Goal: Information Seeking & Learning: Learn about a topic

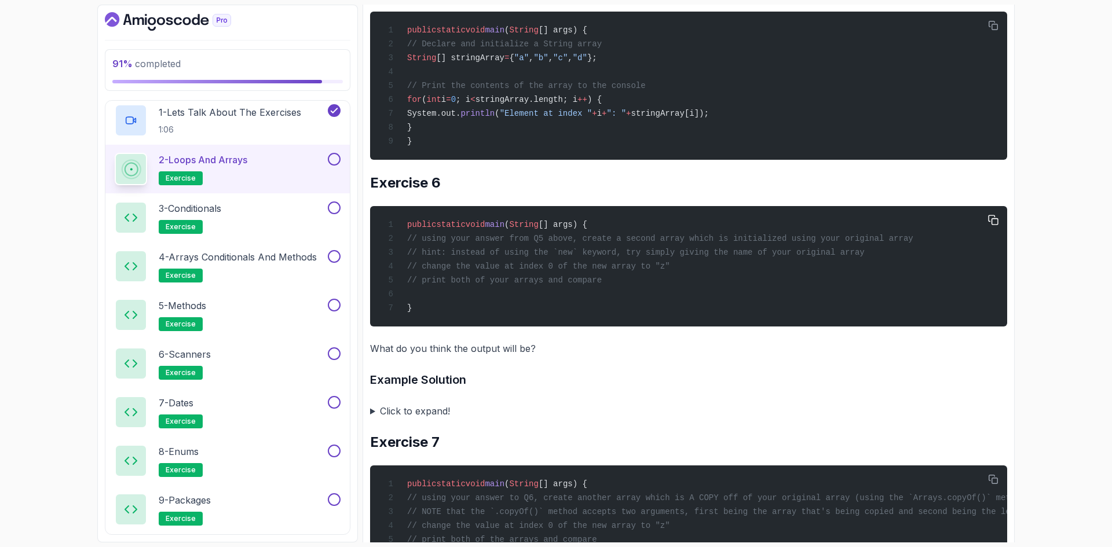
scroll to position [2259, 0]
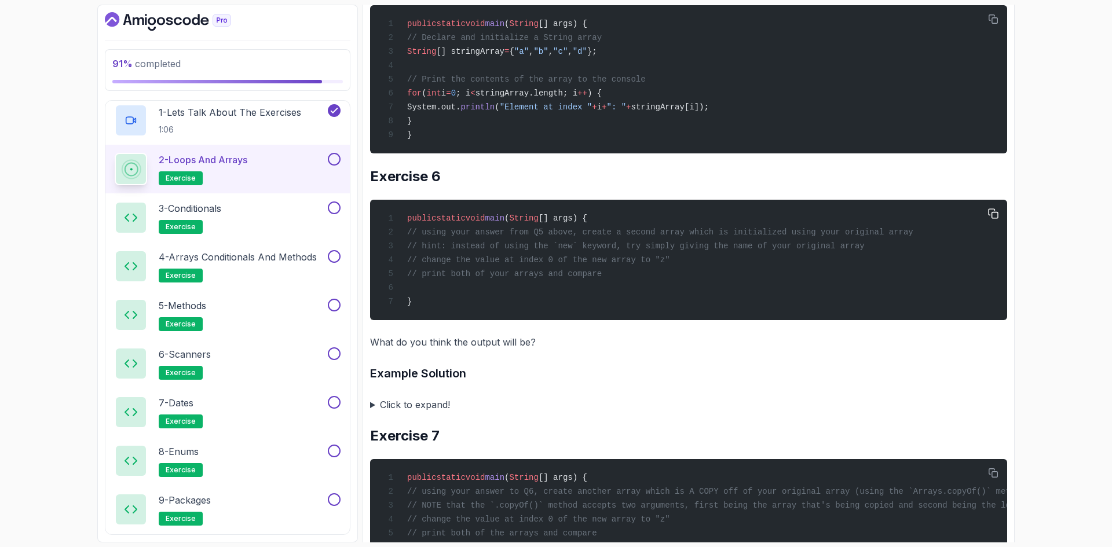
drag, startPoint x: 846, startPoint y: 297, endPoint x: 837, endPoint y: 297, distance: 9.3
click at [837, 297] on div "public static void main ( String [] args) { // using your answer from Q5 above,…" at bounding box center [688, 260] width 618 height 107
drag, startPoint x: 663, startPoint y: 309, endPoint x: 657, endPoint y: 310, distance: 5.8
click at [657, 265] on span "// change the value at index 0 of the new array to "z"" at bounding box center [538, 259] width 263 height 9
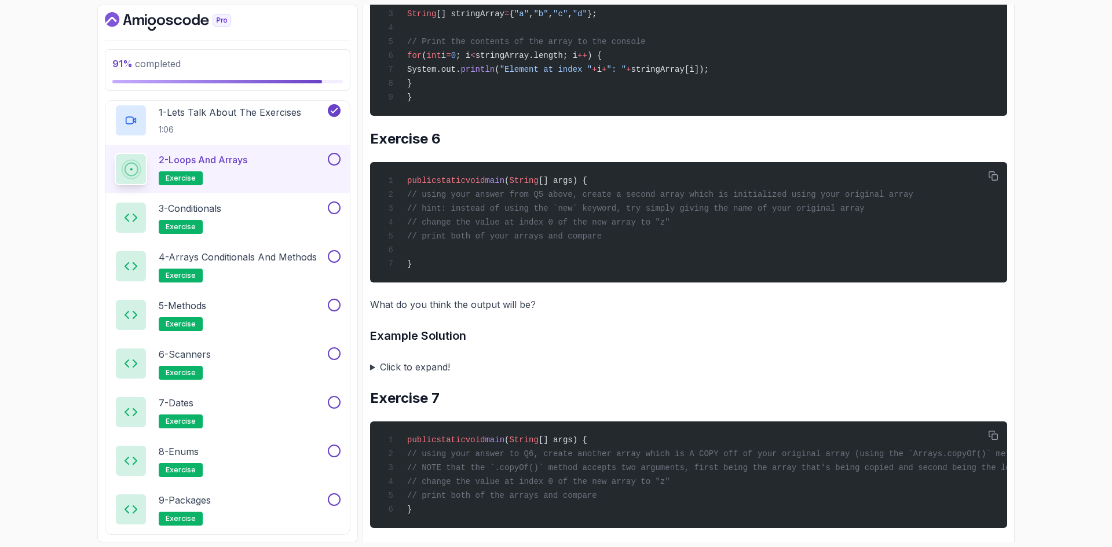
scroll to position [2316, 0]
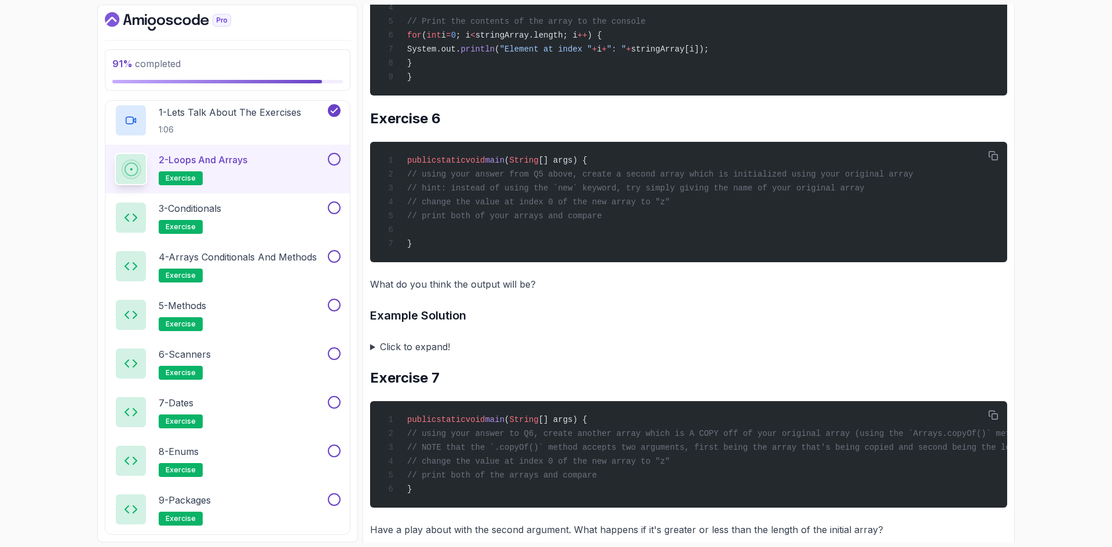
click at [425, 355] on summary "Click to expand!" at bounding box center [688, 347] width 637 height 16
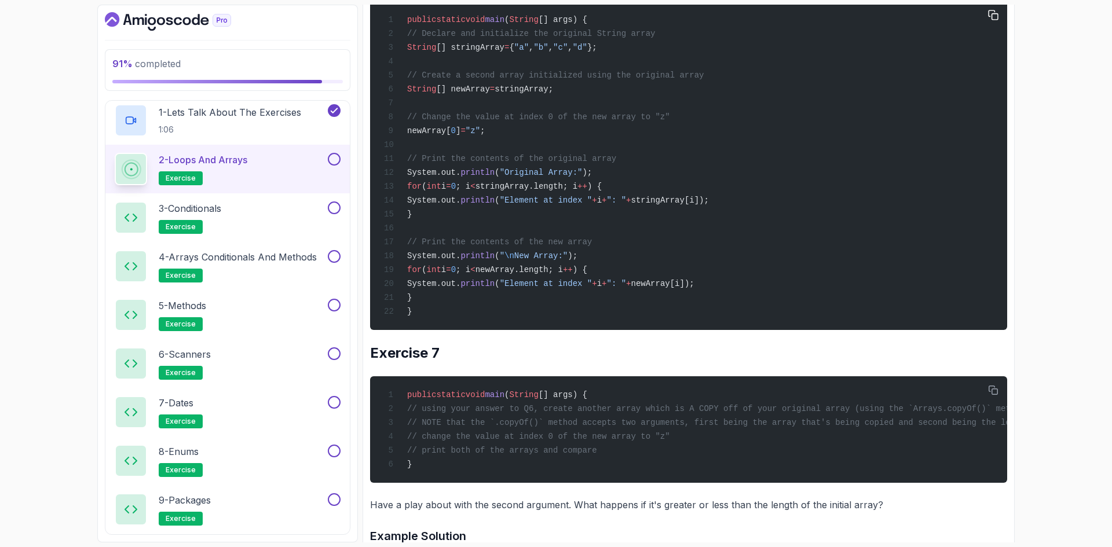
scroll to position [2664, 0]
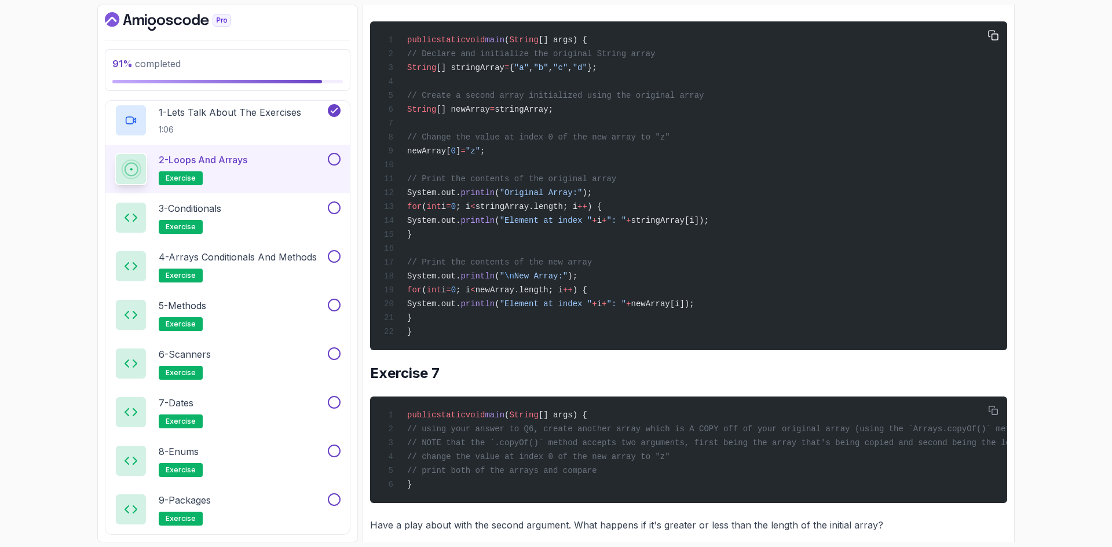
drag, startPoint x: 441, startPoint y: 327, endPoint x: 424, endPoint y: 120, distance: 207.4
click at [424, 120] on div "public static void main ( String [] args) { // Declare and initialize the origi…" at bounding box center [688, 185] width 618 height 315
drag, startPoint x: 467, startPoint y: 176, endPoint x: 476, endPoint y: 200, distance: 25.5
click at [467, 176] on div "public static void main ( String [] args) { // Declare and initialize the origi…" at bounding box center [688, 185] width 618 height 315
click at [438, 343] on div "public static void main ( String [] args) { // Declare and initialize the origi…" at bounding box center [688, 185] width 618 height 315
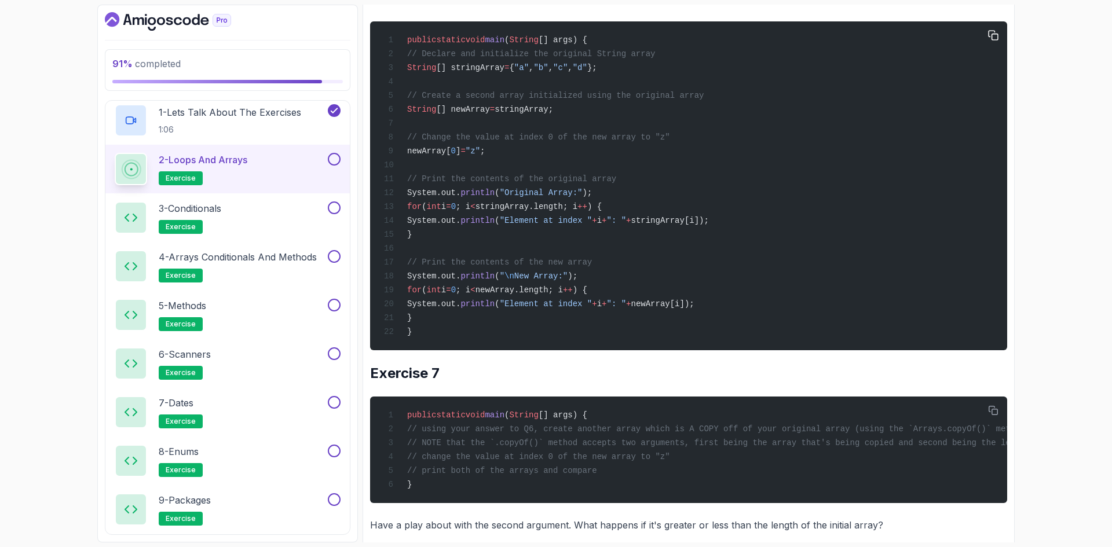
drag, startPoint x: 435, startPoint y: 382, endPoint x: 424, endPoint y: 109, distance: 273.0
click at [424, 109] on div "public static void main ( String [] args) { // Declare and initialize the origi…" at bounding box center [688, 185] width 618 height 315
copy code "// Declare and initialize the original String array String [] stringArray = { "…"
click at [606, 343] on div "public static void main ( String [] args) { // Declare and initialize the origi…" at bounding box center [688, 185] width 618 height 315
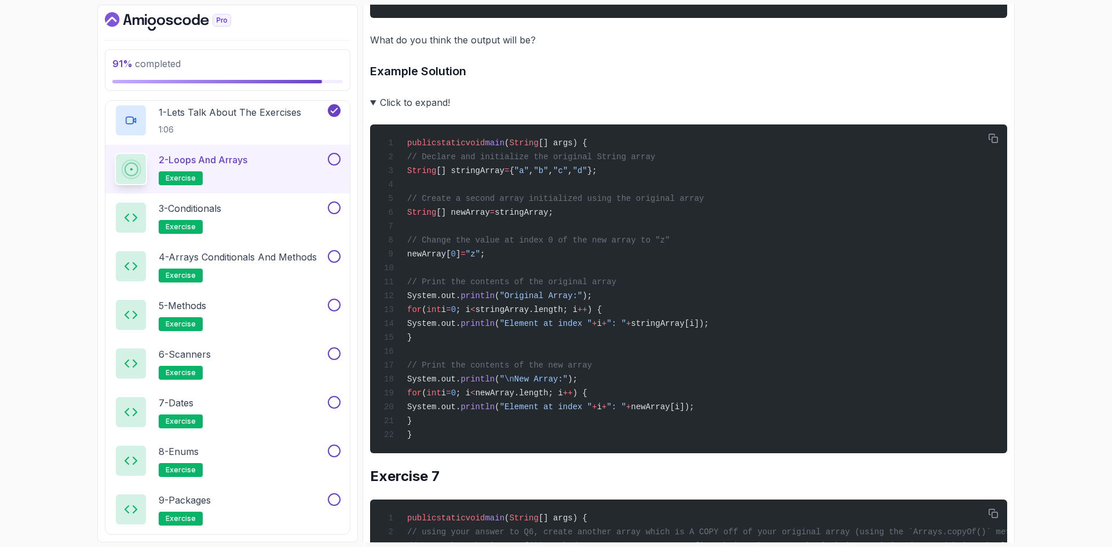
scroll to position [2548, 0]
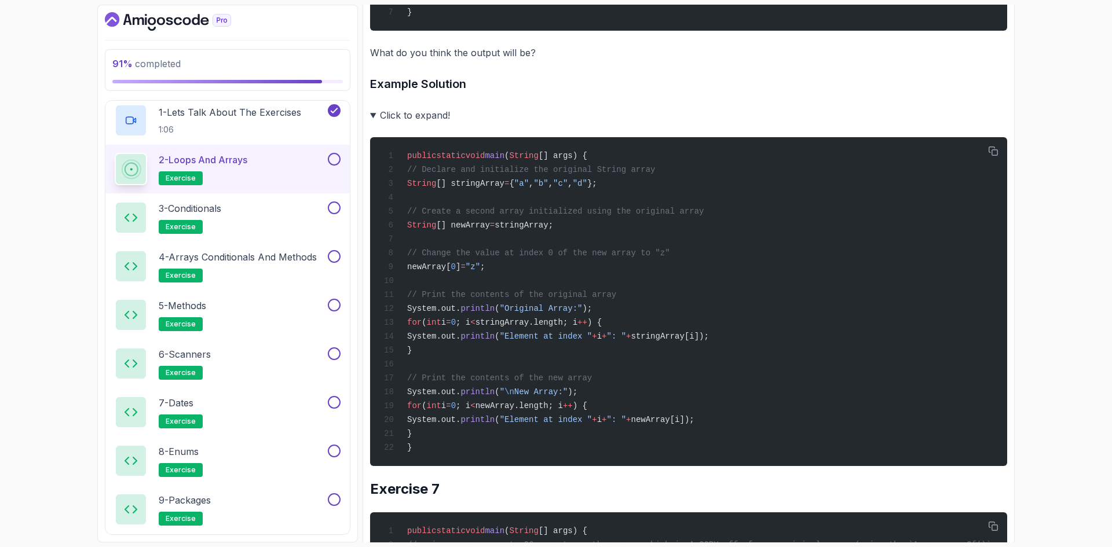
click at [411, 123] on summary "Click to expand!" at bounding box center [688, 115] width 637 height 16
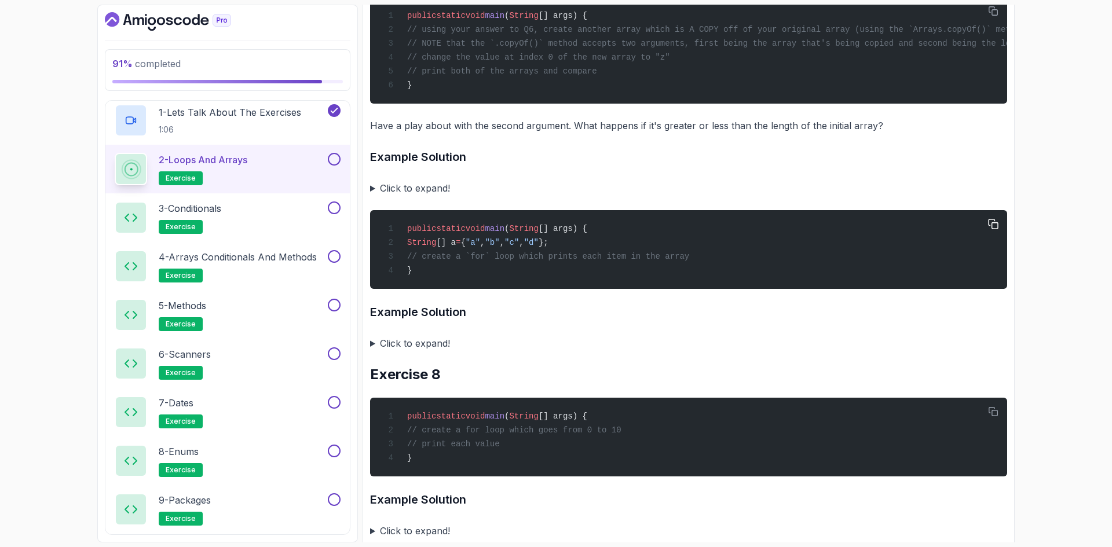
scroll to position [2722, 0]
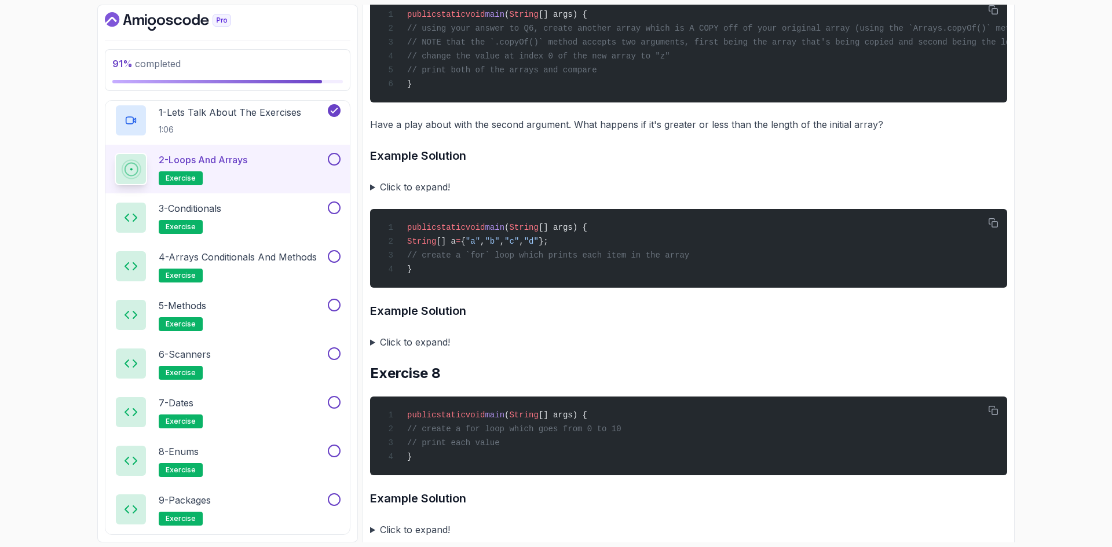
click at [420, 195] on summary "Click to expand!" at bounding box center [688, 187] width 637 height 16
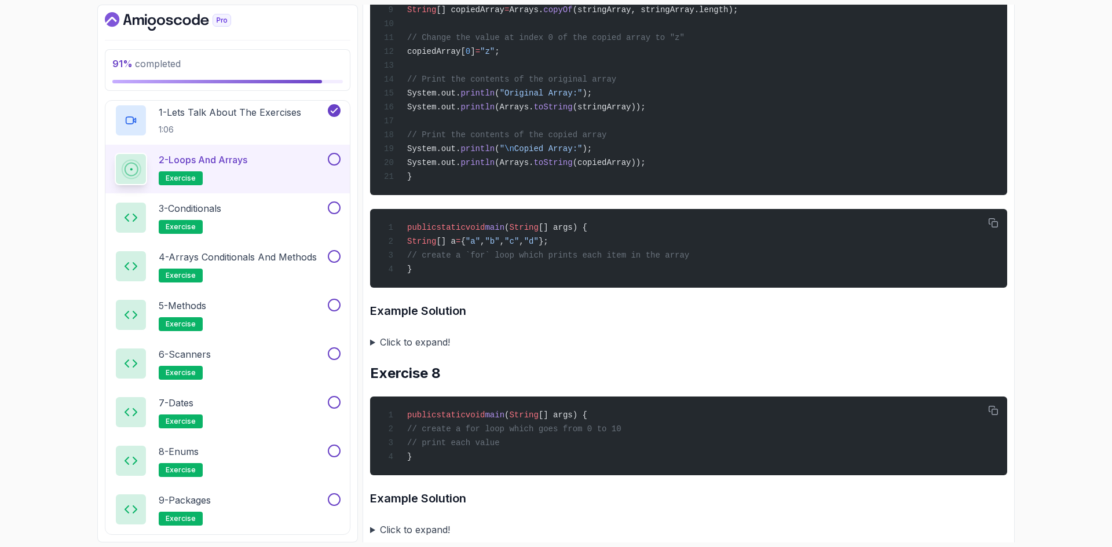
scroll to position [3069, 0]
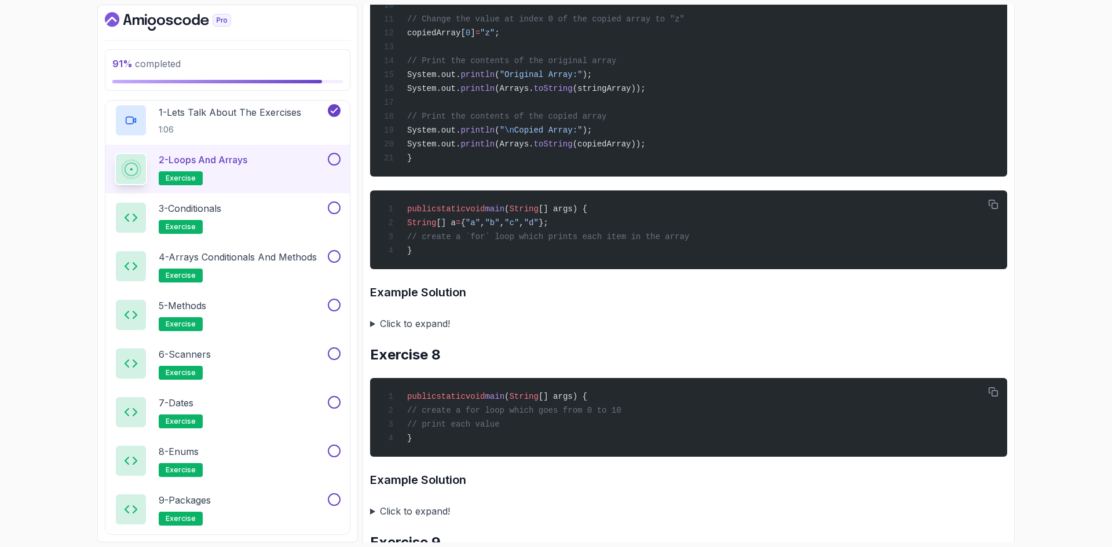
click at [427, 332] on summary "Click to expand!" at bounding box center [688, 324] width 637 height 16
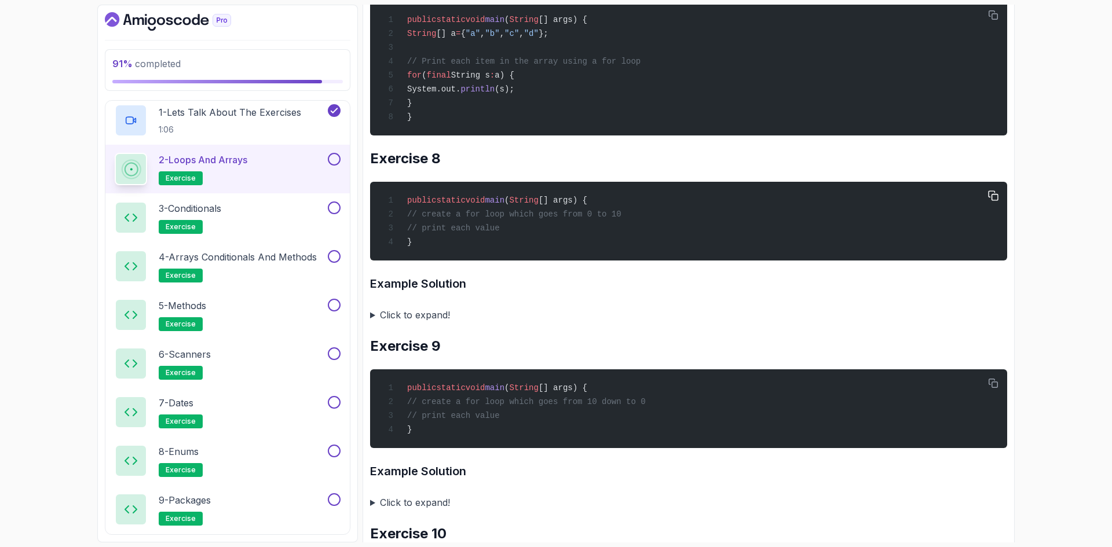
scroll to position [3648, 0]
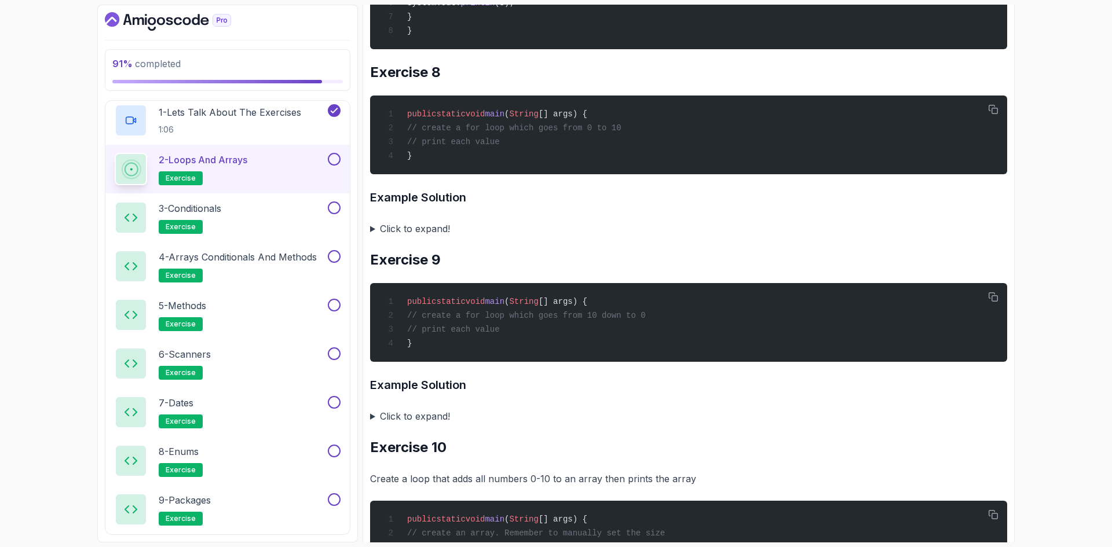
click at [434, 207] on h3 "Example Solution" at bounding box center [688, 197] width 637 height 19
click at [430, 237] on summary "Click to expand!" at bounding box center [688, 229] width 637 height 16
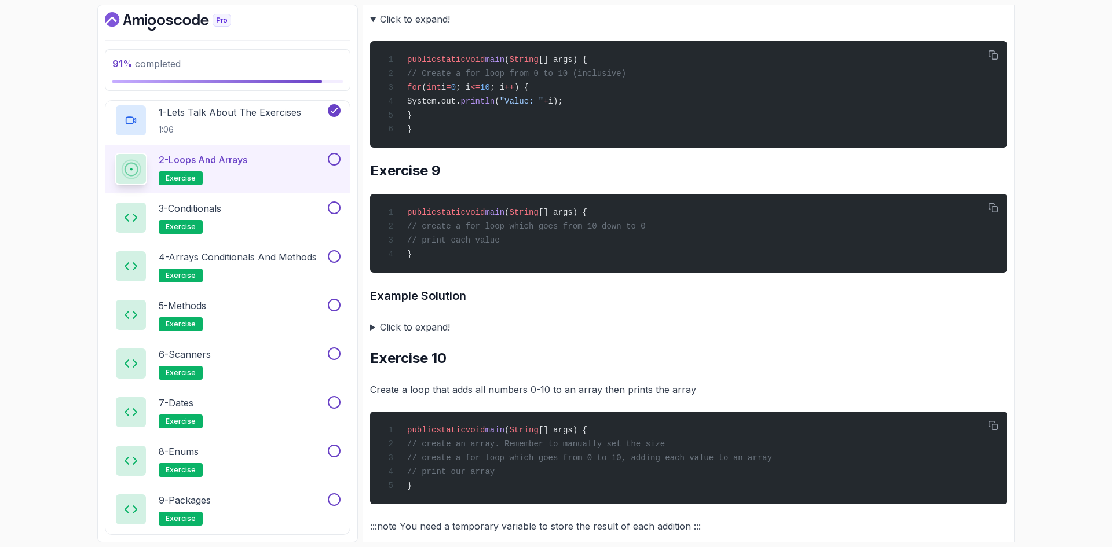
scroll to position [3880, 0]
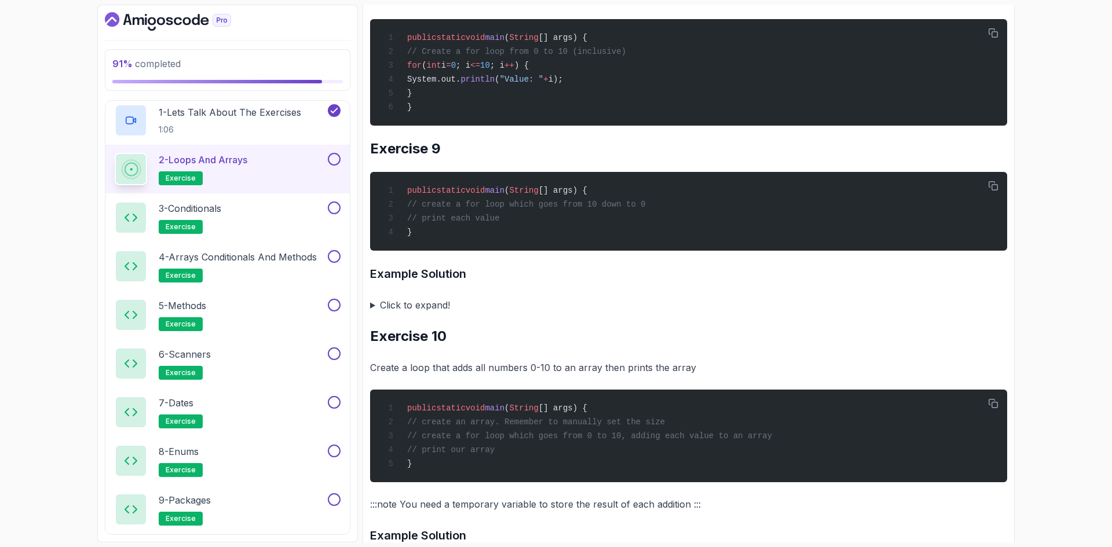
click at [436, 313] on summary "Click to expand!" at bounding box center [688, 305] width 637 height 16
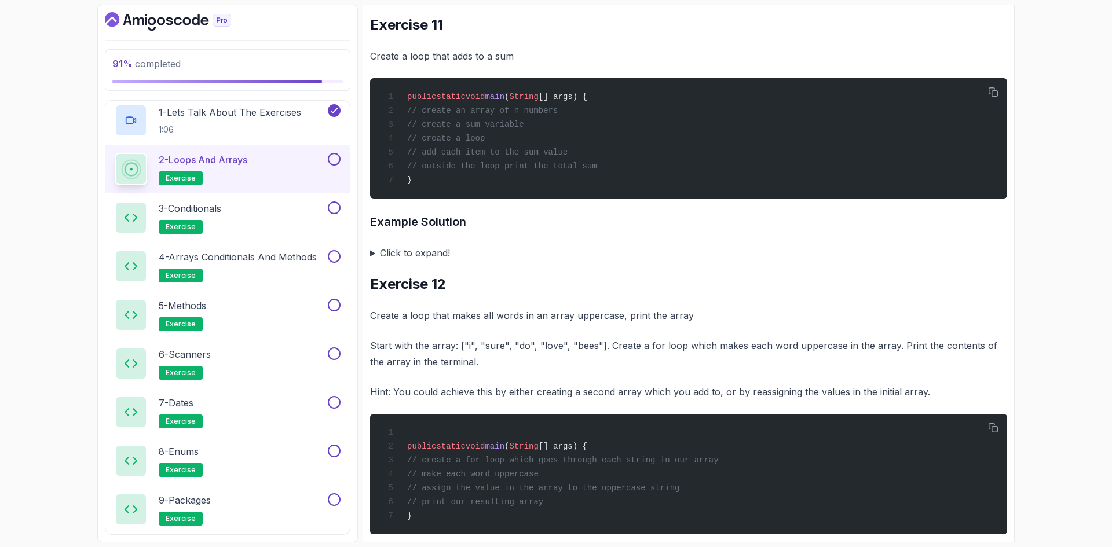
scroll to position [4575, 0]
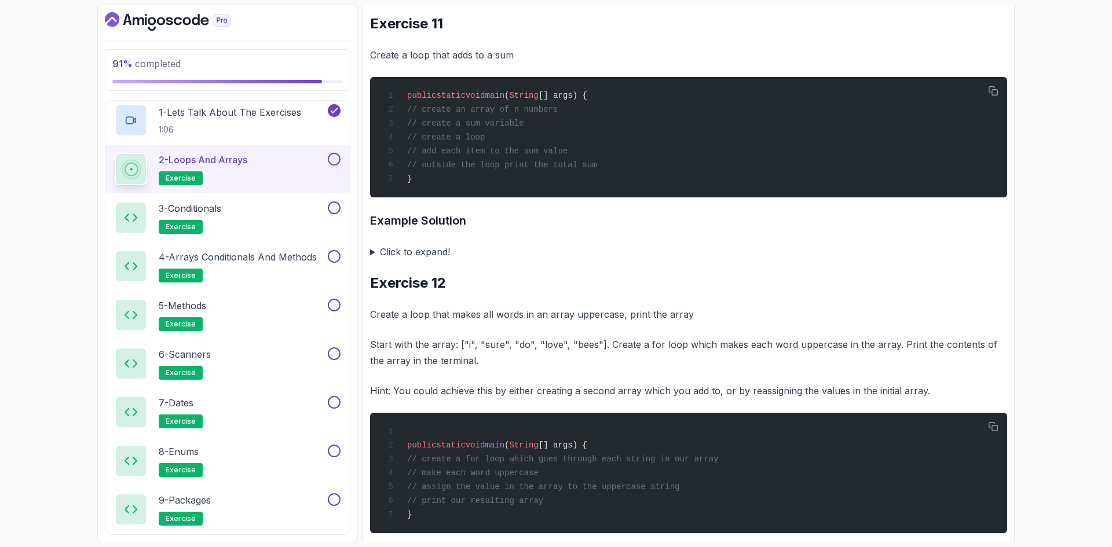
click at [416, 260] on summary "Click to expand!" at bounding box center [688, 252] width 637 height 16
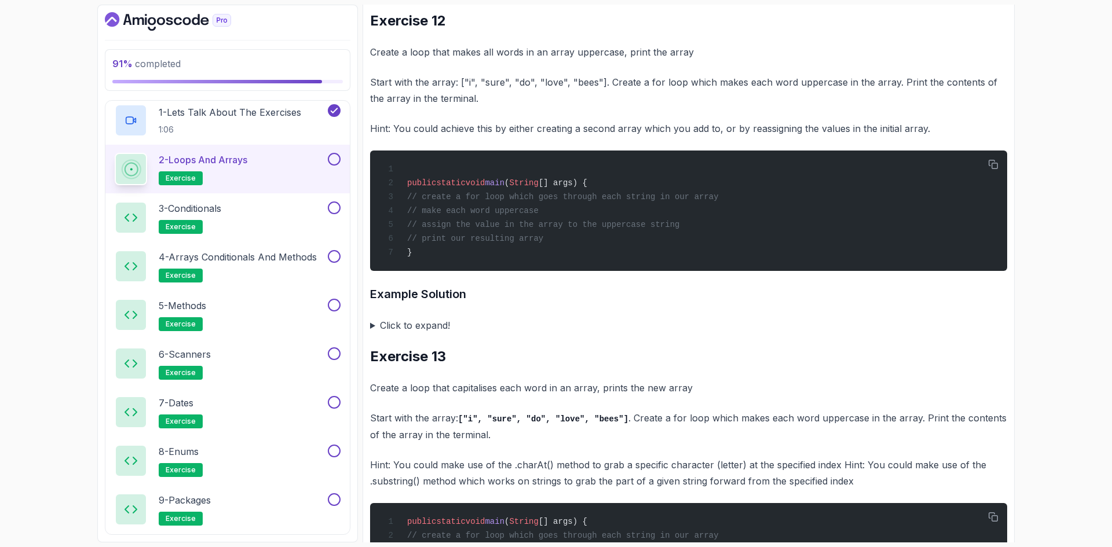
scroll to position [5096, 0]
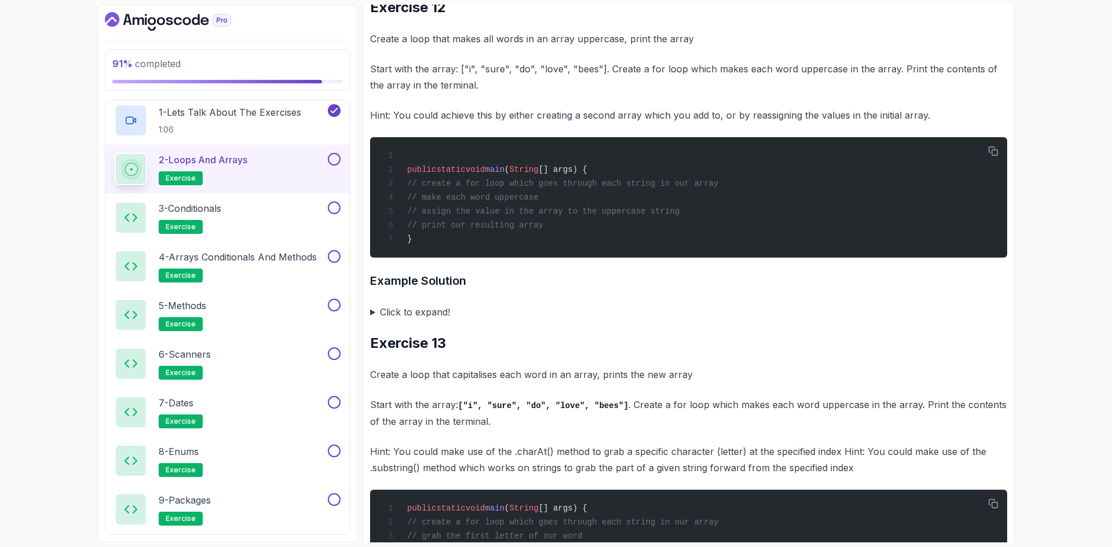
click at [421, 320] on summary "Click to expand!" at bounding box center [688, 312] width 637 height 16
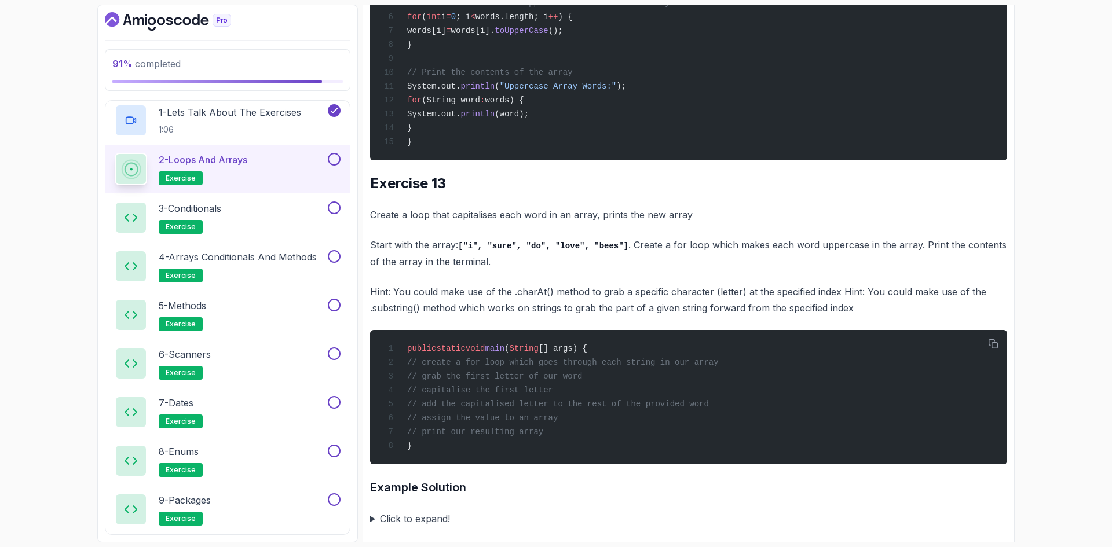
scroll to position [5444, 0]
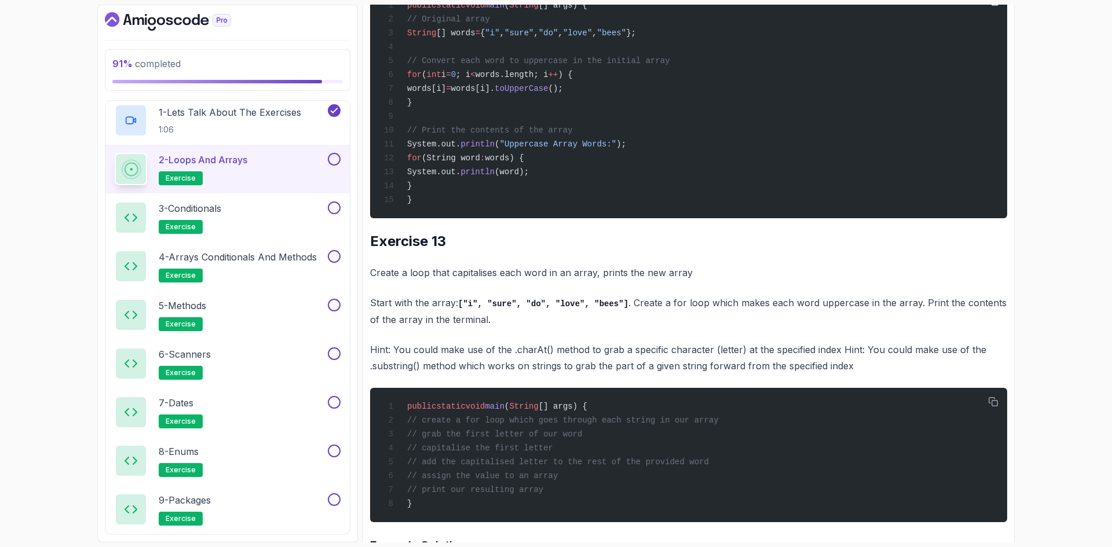
drag, startPoint x: 426, startPoint y: 153, endPoint x: 475, endPoint y: 308, distance: 162.6
click at [475, 211] on div "public static void main ( String [] args) { // Original array String [] words =…" at bounding box center [688, 103] width 618 height 218
copy code "String [] words = { "i" , "sure" , "do" , "love" , "bees" }; // Convert each wo…"
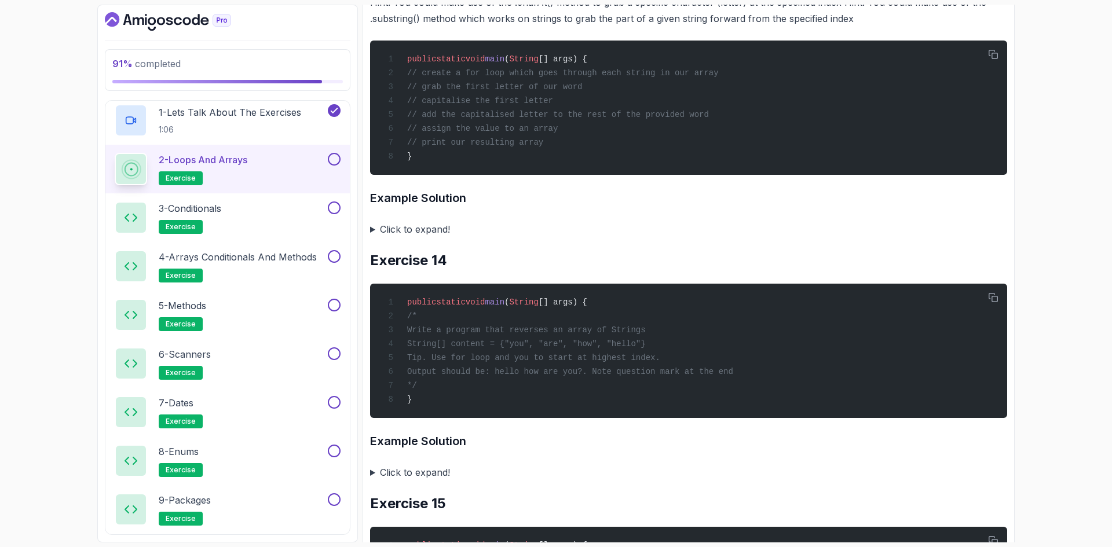
drag, startPoint x: 419, startPoint y: 363, endPoint x: 540, endPoint y: 379, distance: 122.2
click at [420, 237] on summary "Click to expand!" at bounding box center [688, 229] width 637 height 16
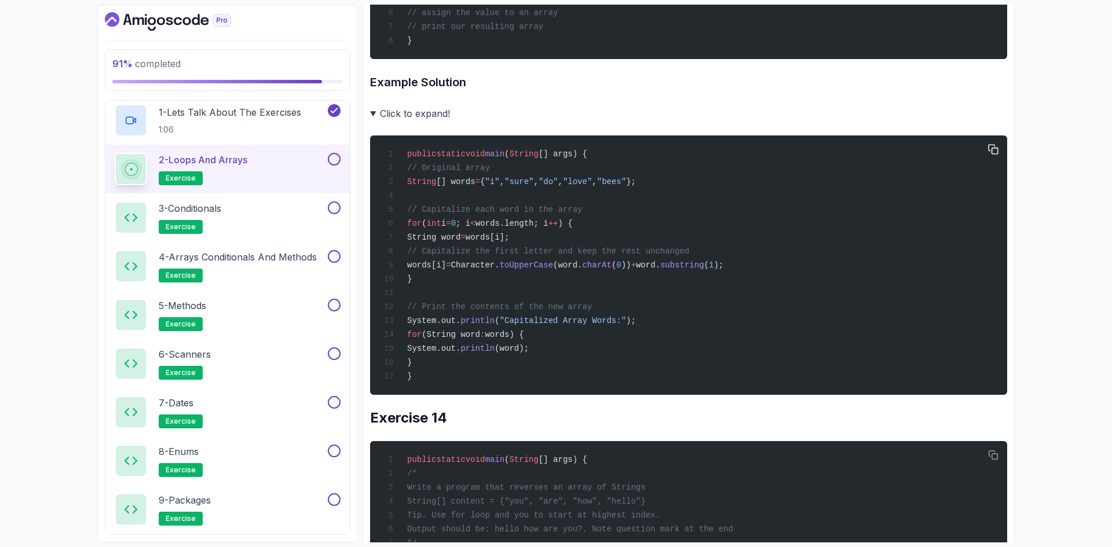
scroll to position [5965, 0]
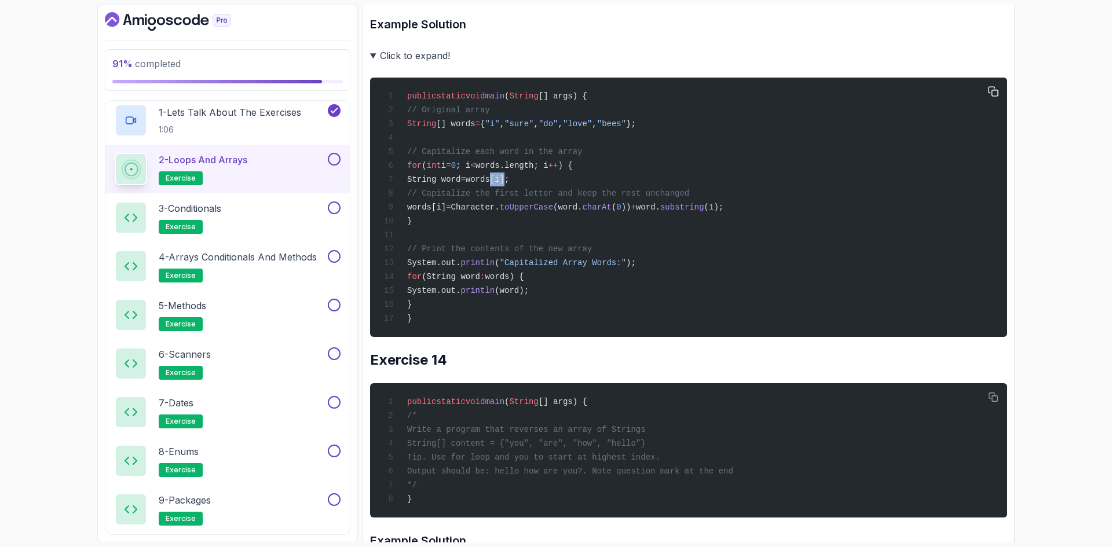
drag, startPoint x: 522, startPoint y: 316, endPoint x: 537, endPoint y: 317, distance: 15.2
click at [510, 184] on span "words[i];" at bounding box center [488, 179] width 44 height 9
click at [460, 184] on span "String word" at bounding box center [433, 179] width 53 height 9
drag, startPoint x: 431, startPoint y: 446, endPoint x: 423, endPoint y: 246, distance: 199.9
click at [423, 246] on div "public static void main ( String [] args) { // Original array String [] words =…" at bounding box center [688, 208] width 618 height 246
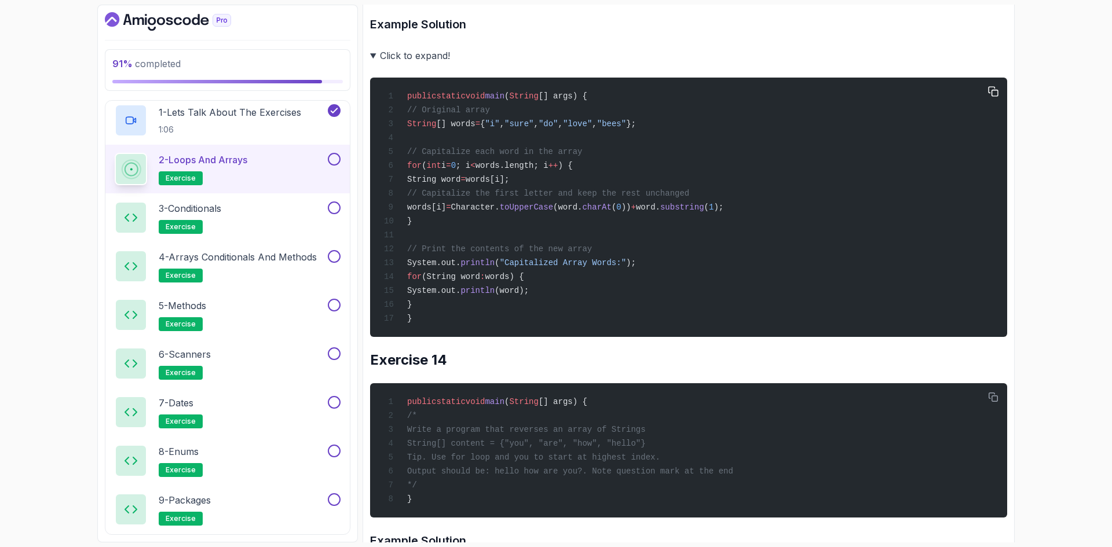
copy code "// Original array String [] words = { "i" , "sure" , "do" , "love" , "bees" }; …"
click at [1020, 372] on div "91 % completed 1 - Intro 2 - Loops 3 - If Statements 4 - Packages 5 - Access Mo…" at bounding box center [556, 273] width 1112 height 547
click at [603, 330] on div "public static void main ( String [] args) { // Original array String [] words =…" at bounding box center [688, 208] width 618 height 246
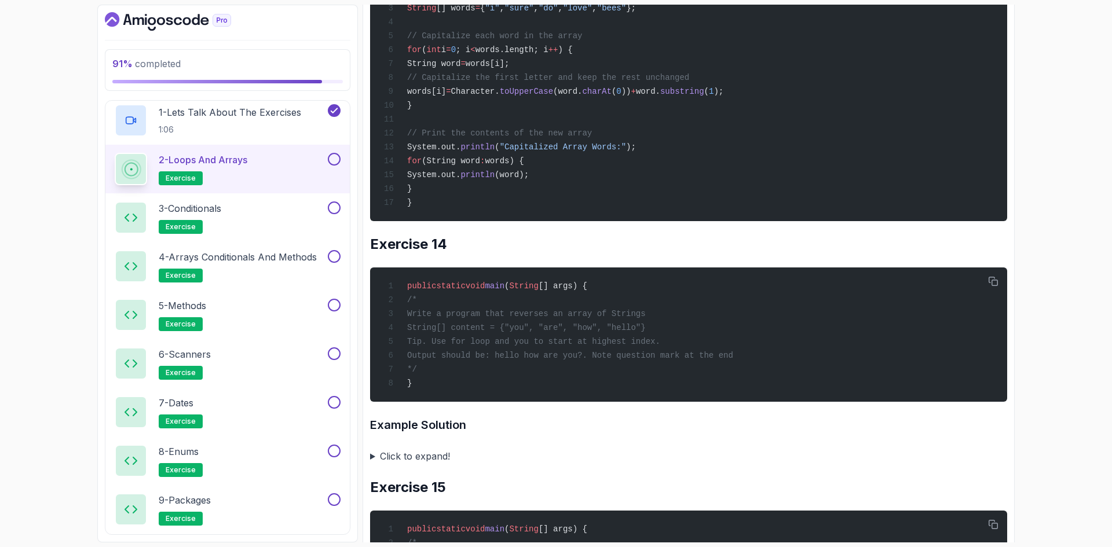
scroll to position [6023, 0]
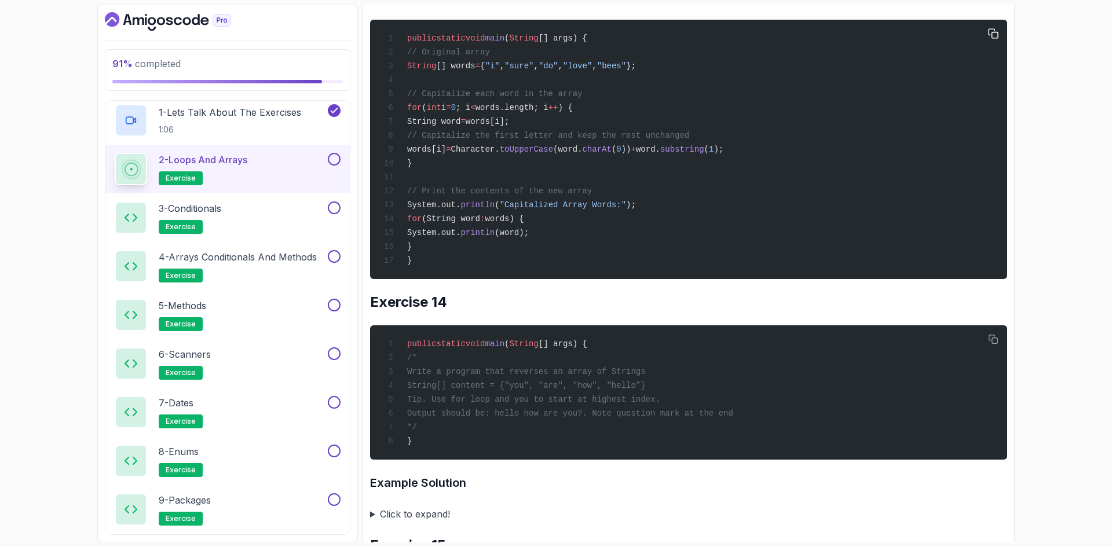
click at [564, 272] on div "public static void main ( String [] args) { // Original array String [] words =…" at bounding box center [688, 150] width 618 height 246
drag, startPoint x: 492, startPoint y: 288, endPoint x: 585, endPoint y: 291, distance: 93.3
click at [585, 154] on span "words[i] = Character. toUpperCase (word. charAt ( 0 )) + word. substring ( 1 );" at bounding box center [553, 149] width 339 height 9
click at [582, 154] on span "(word." at bounding box center [567, 149] width 29 height 9
drag, startPoint x: 585, startPoint y: 287, endPoint x: 656, endPoint y: 290, distance: 70.2
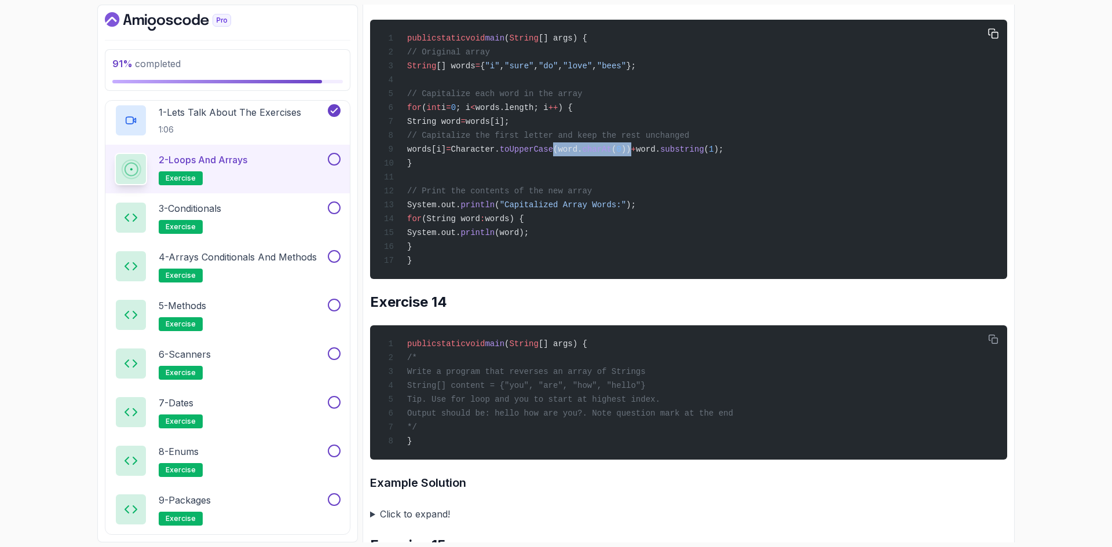
click at [656, 154] on span "words[i] = Character. toUpperCase (word. charAt ( 0 )) + word. substring ( 1 );" at bounding box center [553, 149] width 339 height 9
click at [1086, 337] on div "91 % completed 1 - Intro 2 - Loops 3 - If Statements 4 - Packages 5 - Access Mo…" at bounding box center [556, 273] width 1112 height 547
click at [1037, 319] on div "91 % completed 1 - Intro 2 - Loops 3 - If Statements 4 - Packages 5 - Access Mo…" at bounding box center [556, 273] width 1112 height 547
click at [1038, 327] on div "91 % completed 1 - Intro 2 - Loops 3 - If Statements 4 - Packages 5 - Access Mo…" at bounding box center [556, 273] width 1112 height 547
click at [1056, 303] on div "91 % completed 1 - Intro 2 - Loops 3 - If Statements 4 - Packages 5 - Access Mo…" at bounding box center [556, 273] width 1112 height 547
